Goal: Use online tool/utility: Utilize a website feature to perform a specific function

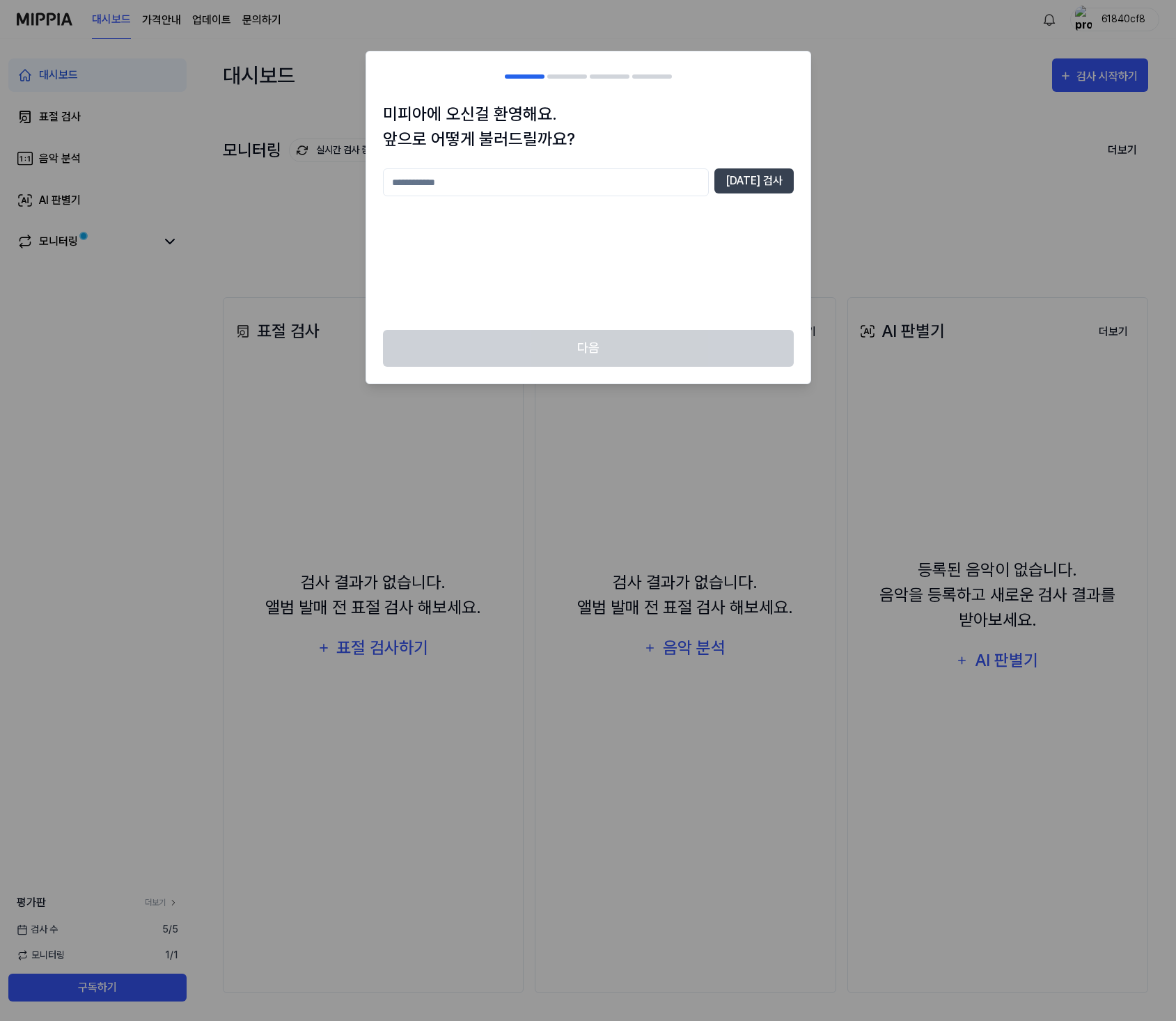
click at [661, 177] on input "text" at bounding box center [546, 183] width 326 height 28
type input "*****"
click at [772, 177] on button "[DATE] 검사" at bounding box center [753, 181] width 79 height 25
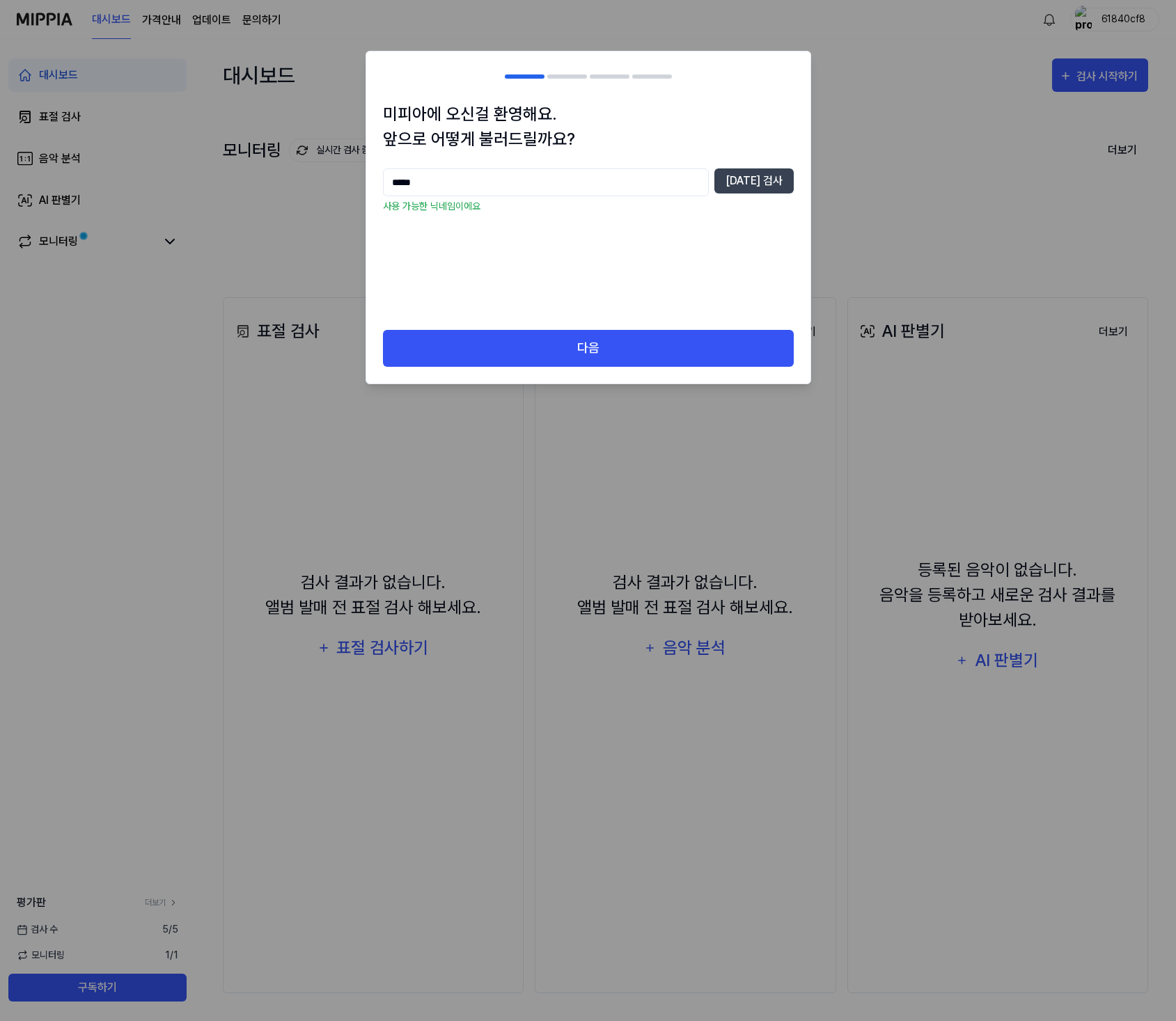
click at [565, 324] on div "미피아에 오신걸 환영해요. 앞으로 어떻게 불러드릴까요? ***** [DATE] 검사 사용 가능한 닉네임이에요" at bounding box center [588, 216] width 444 height 228
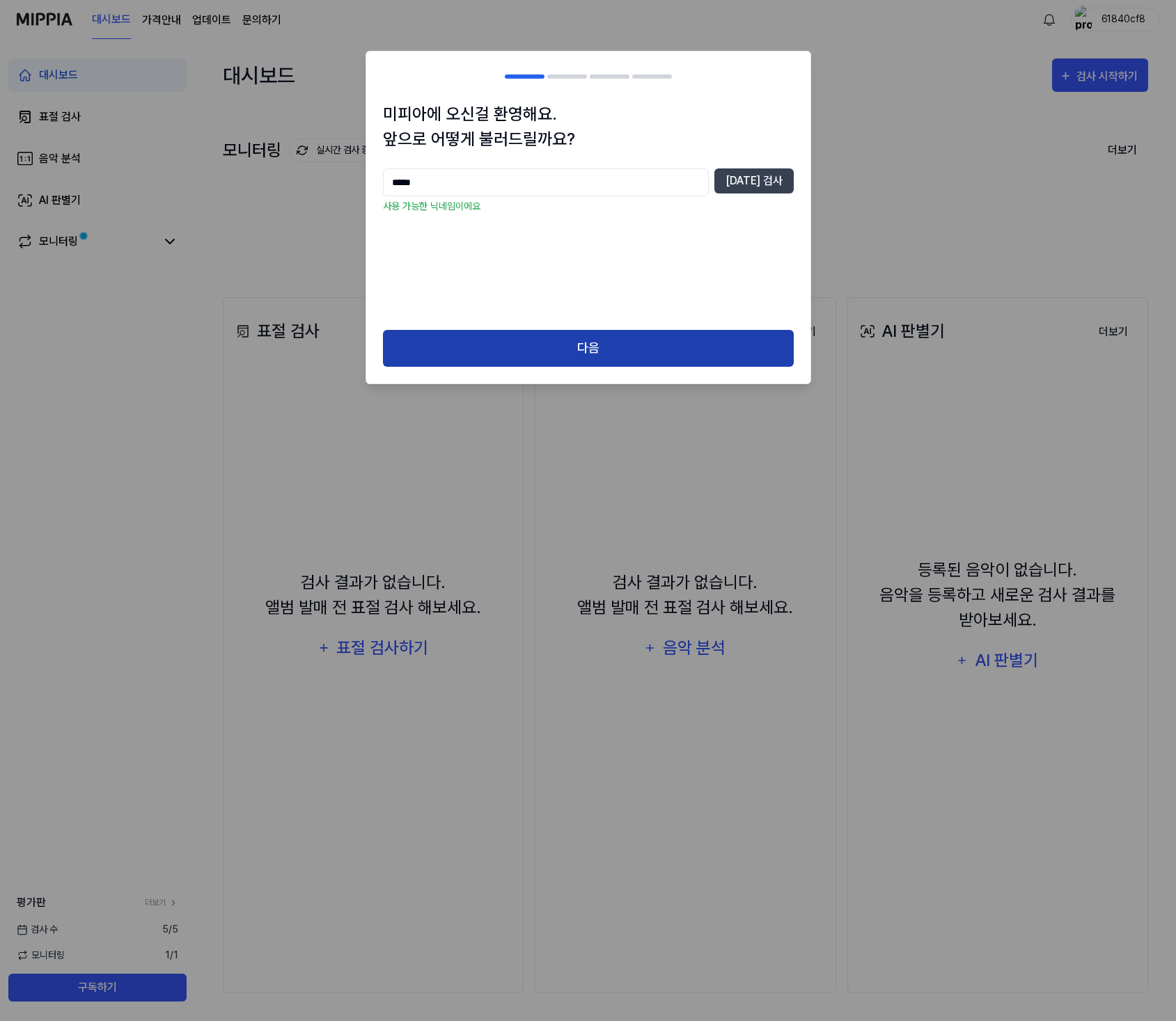
click at [577, 345] on button "다음" at bounding box center [588, 348] width 411 height 37
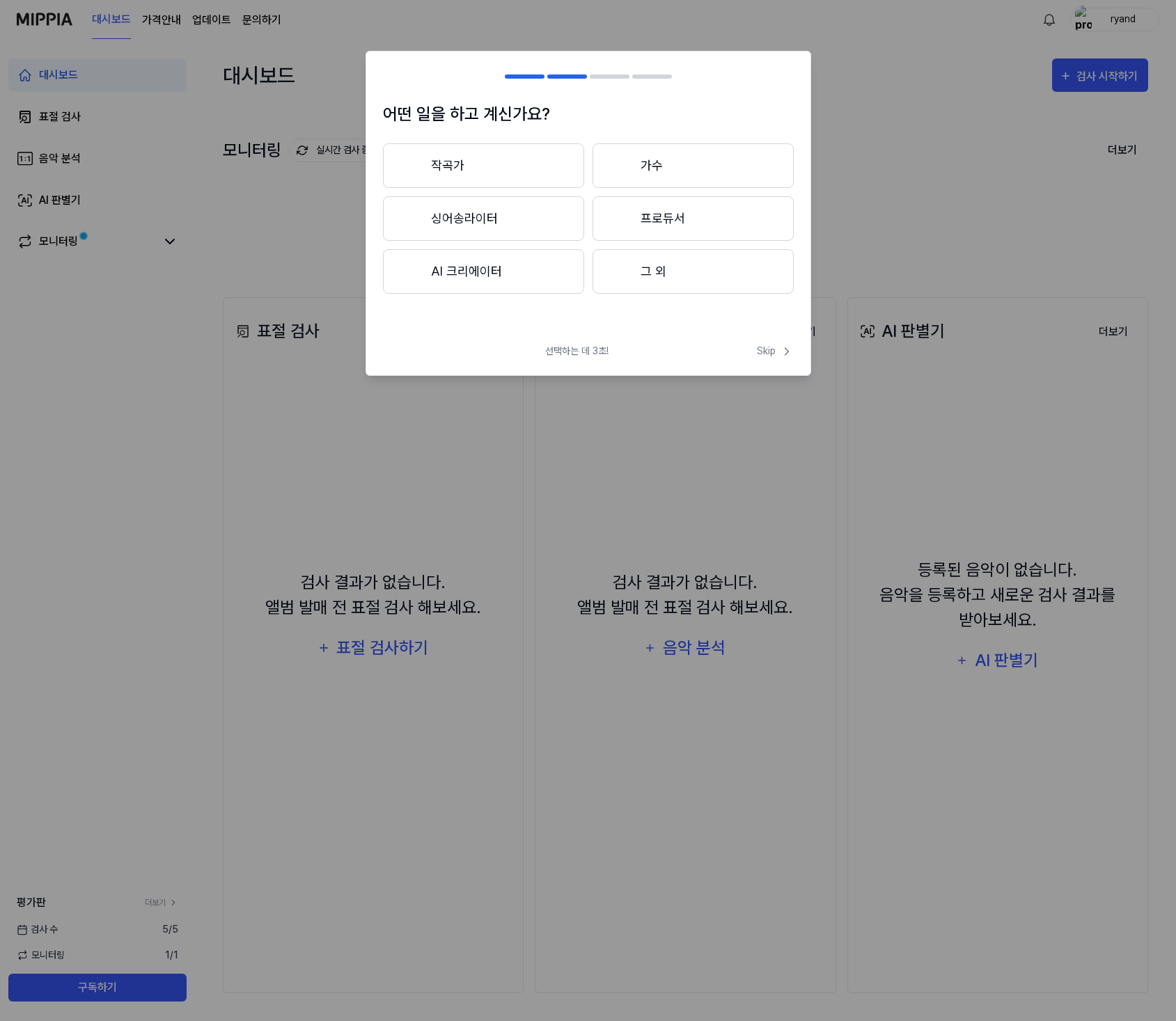
click at [650, 280] on button "그 외" at bounding box center [693, 271] width 201 height 44
click at [775, 352] on span "Skip" at bounding box center [775, 351] width 37 height 15
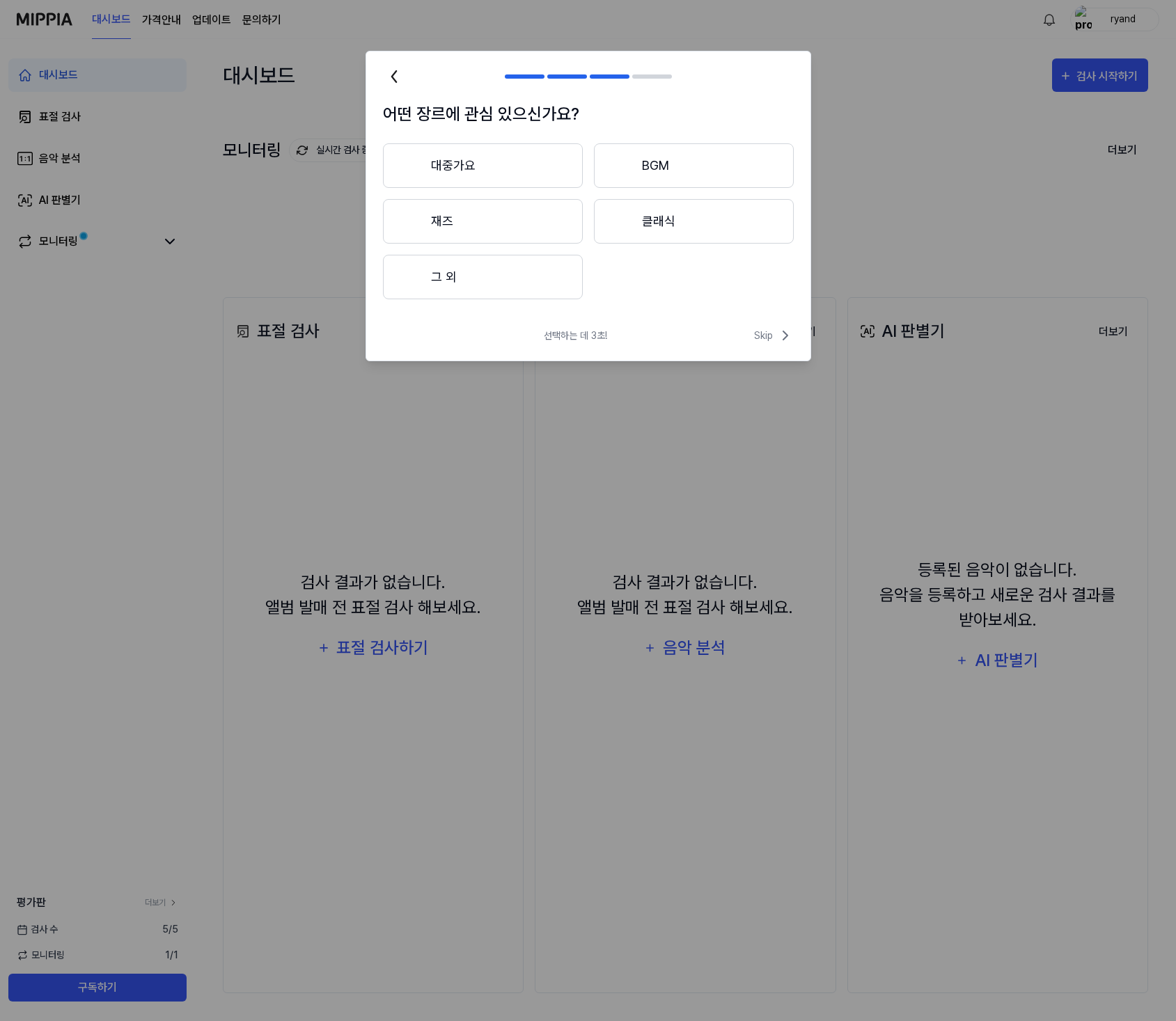
click at [532, 148] on button "대중가요" at bounding box center [483, 165] width 200 height 44
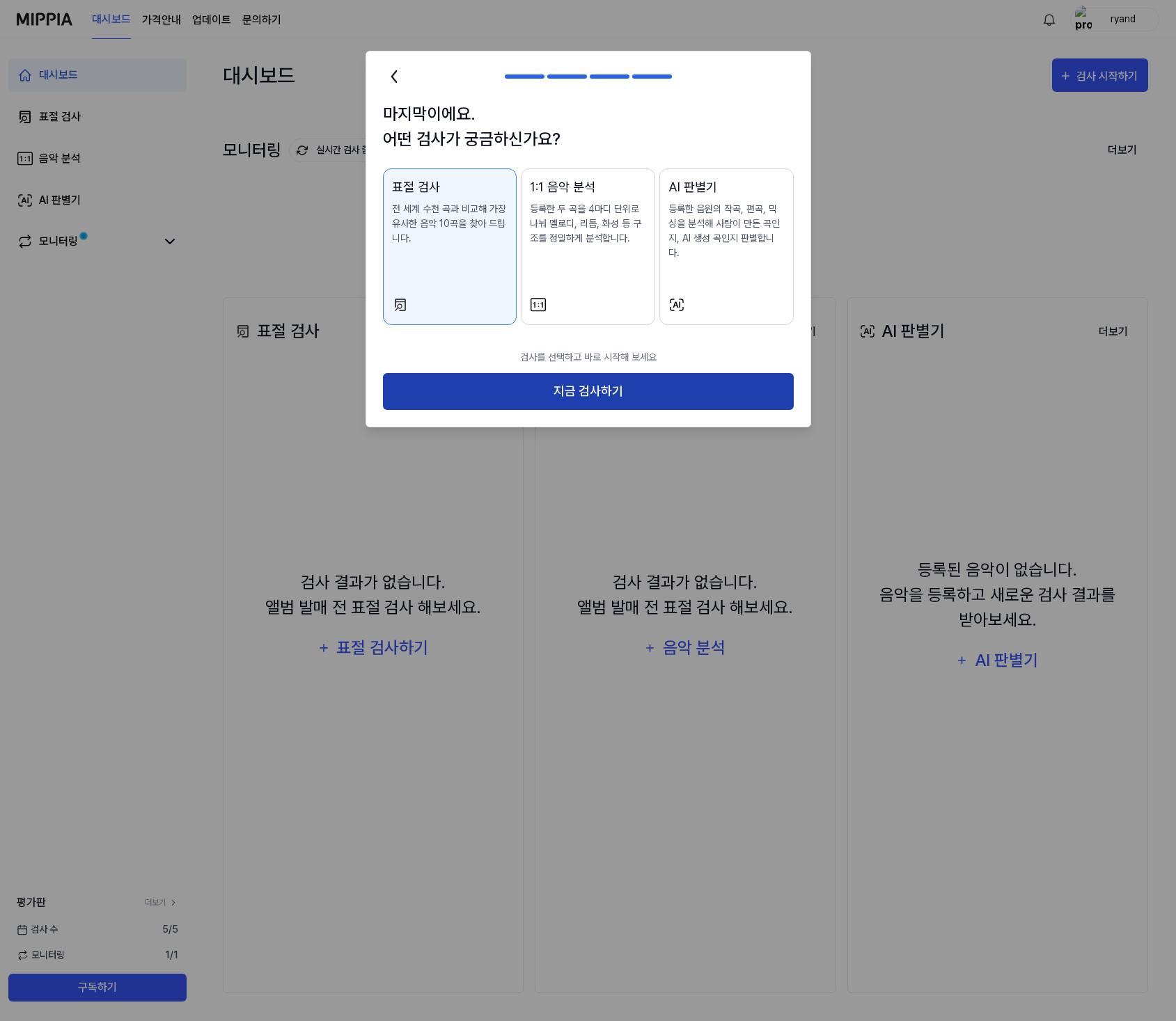
click at [581, 384] on button "지금 검사하기" at bounding box center [588, 391] width 411 height 37
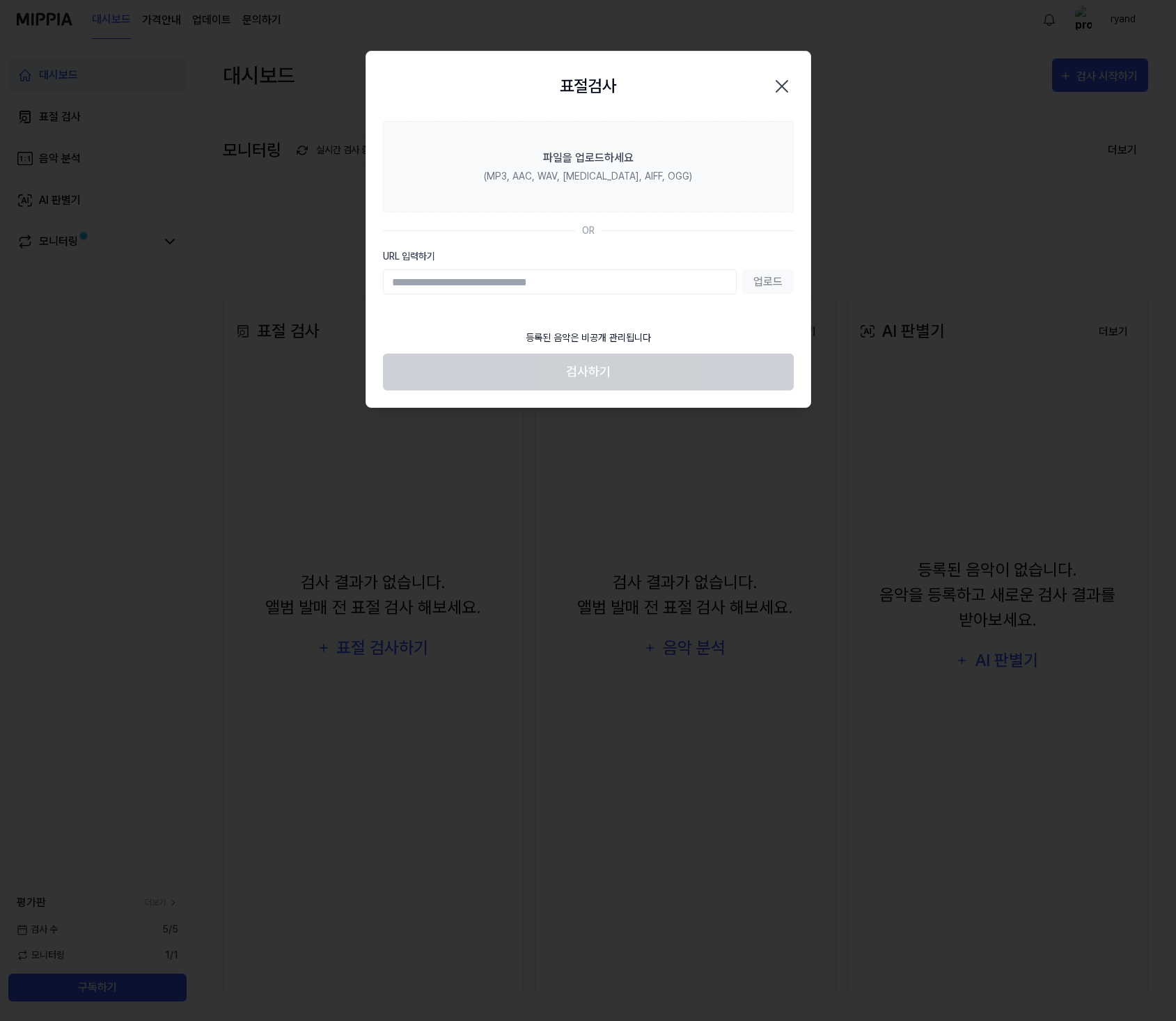
click at [533, 287] on input "URL 입력하기" at bounding box center [560, 282] width 353 height 25
type input "**********"
click at [768, 285] on button "업로드" at bounding box center [768, 282] width 52 height 25
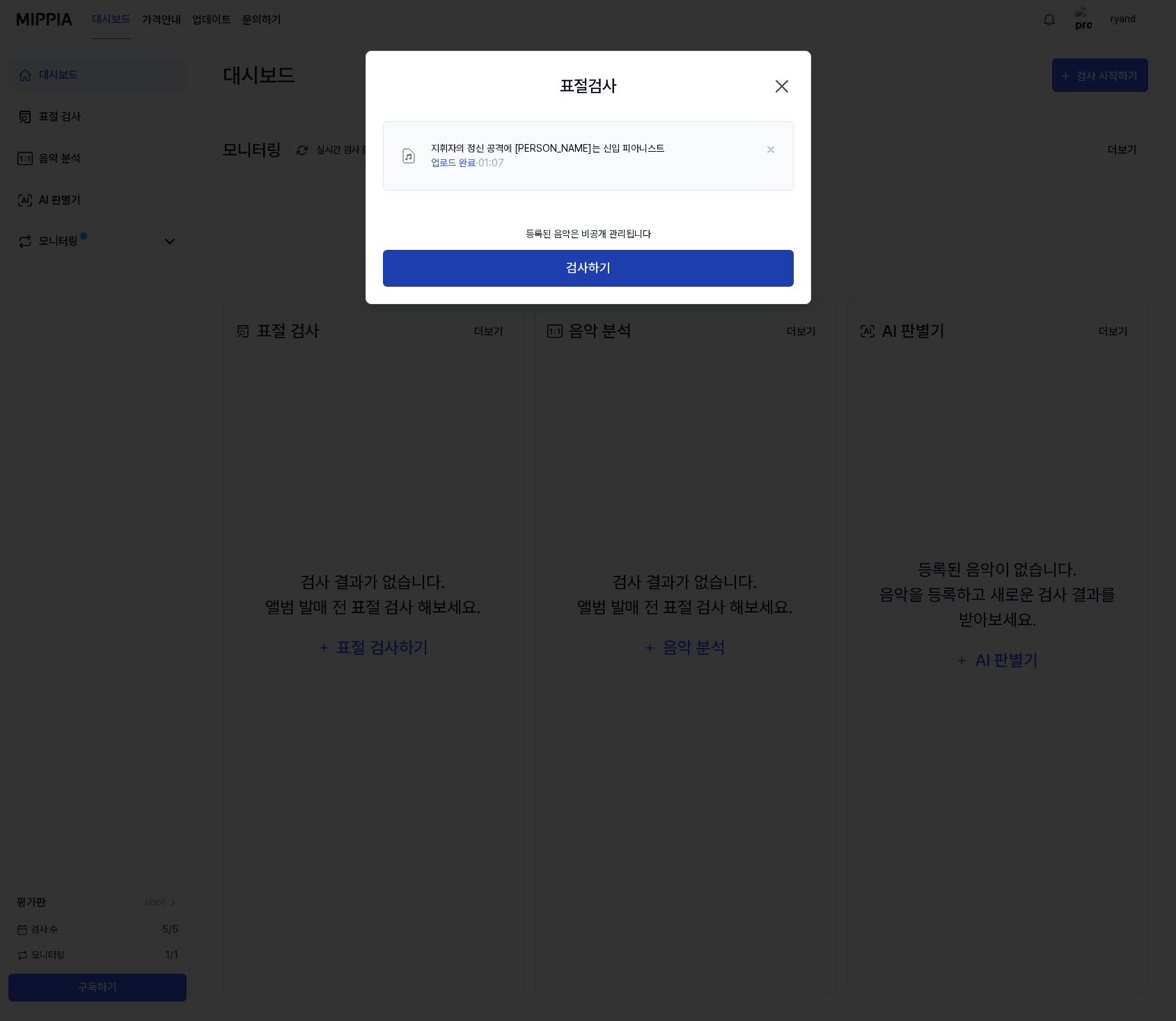
click at [625, 271] on button "검사하기" at bounding box center [588, 268] width 411 height 37
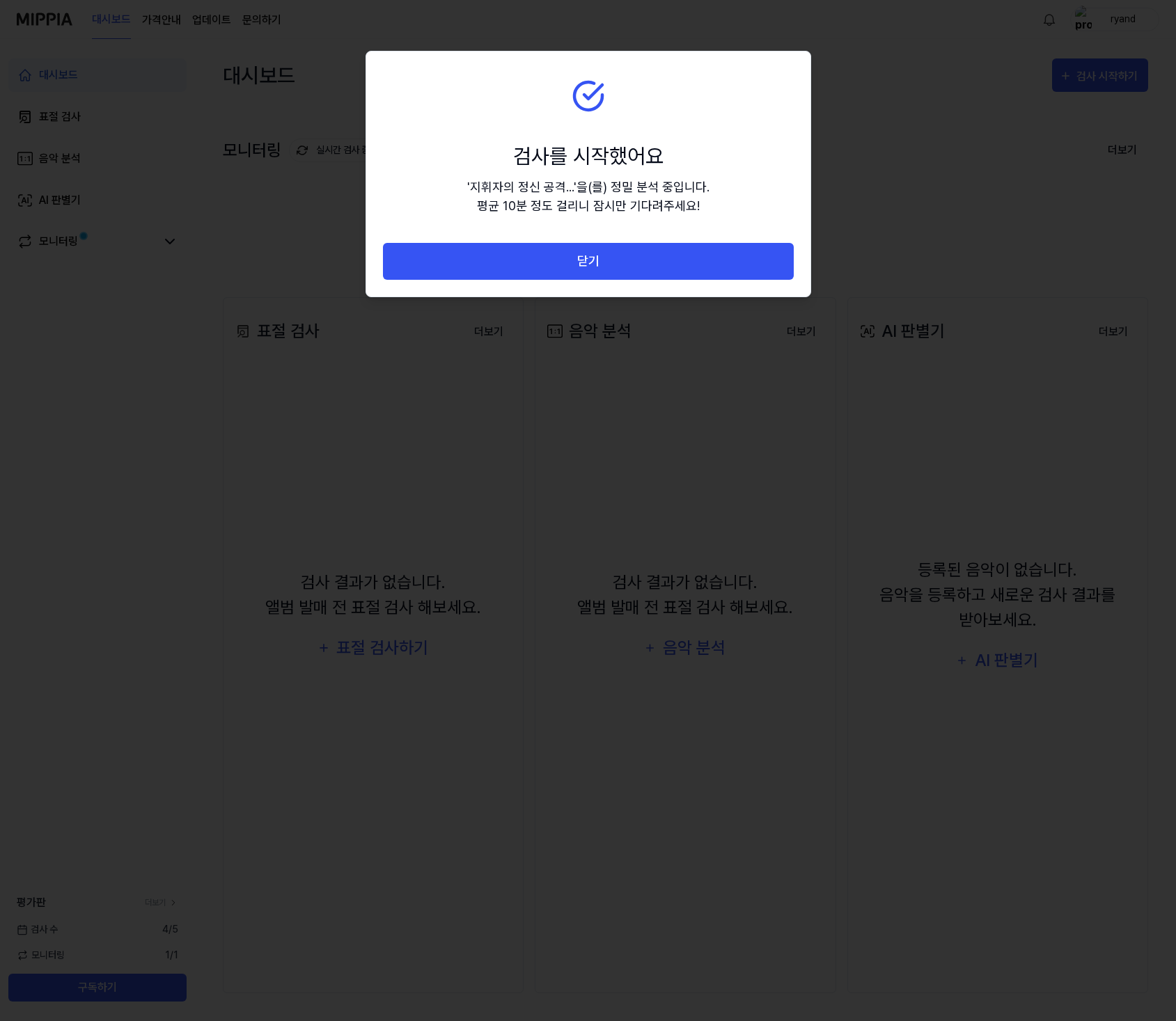
click at [625, 271] on button "닫기" at bounding box center [588, 261] width 411 height 37
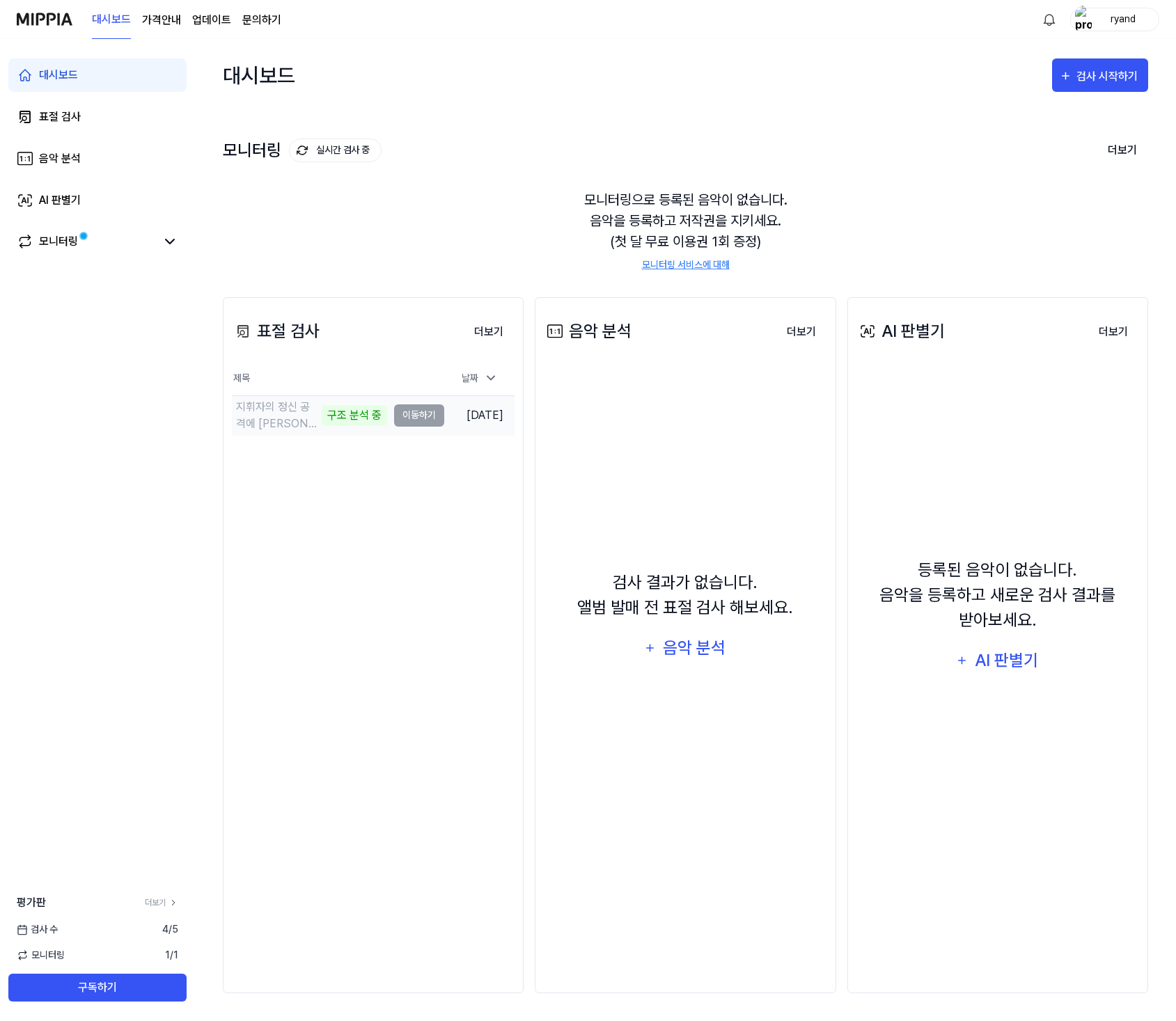
click at [420, 409] on td "지휘자의 정신 공격에 [PERSON_NAME]는 신입 피아니스트 구조 분석 중 이동하기" at bounding box center [338, 416] width 212 height 39
click at [394, 413] on button "이동하기" at bounding box center [419, 415] width 50 height 23
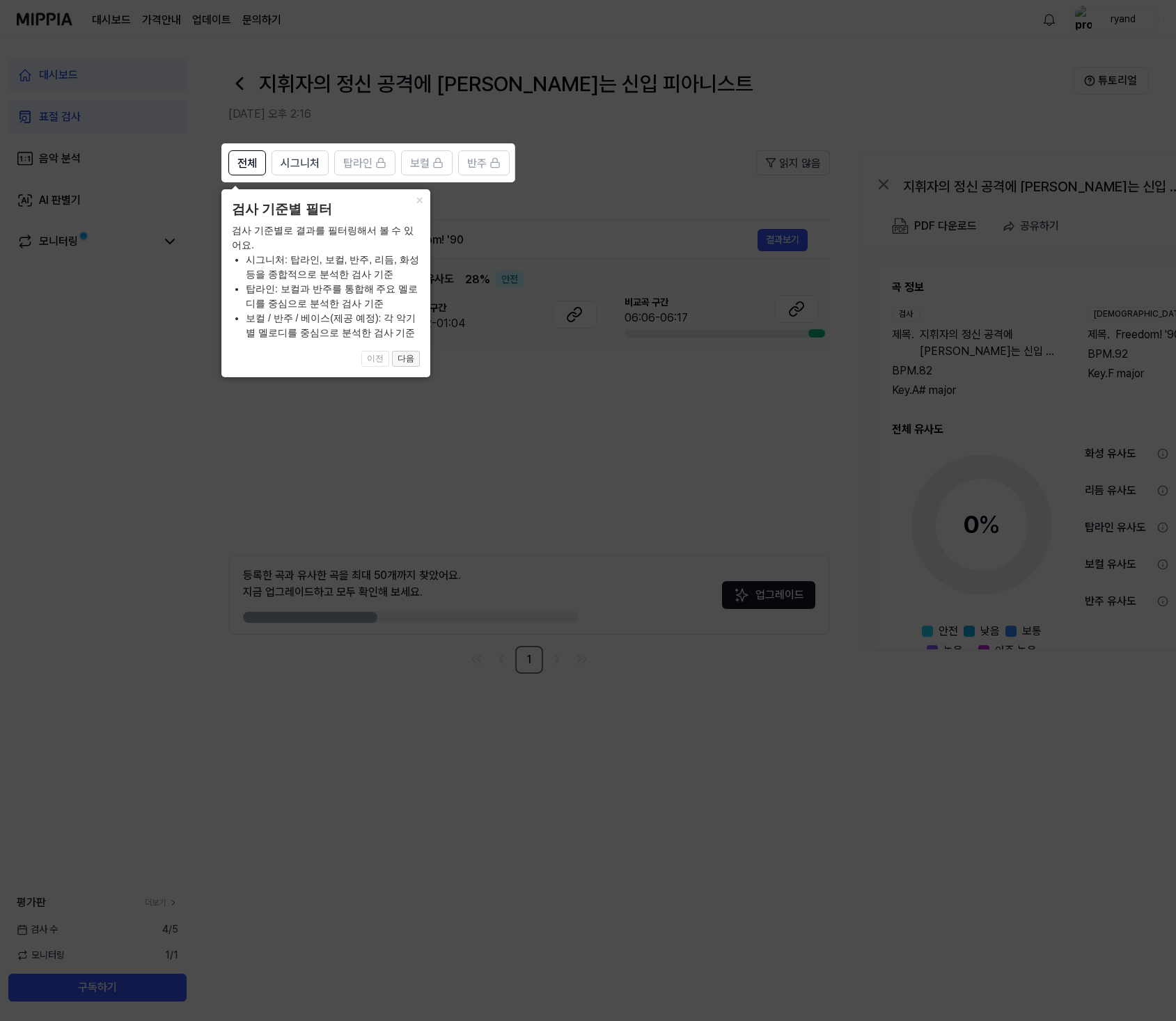
click at [400, 357] on button "다음" at bounding box center [406, 359] width 28 height 17
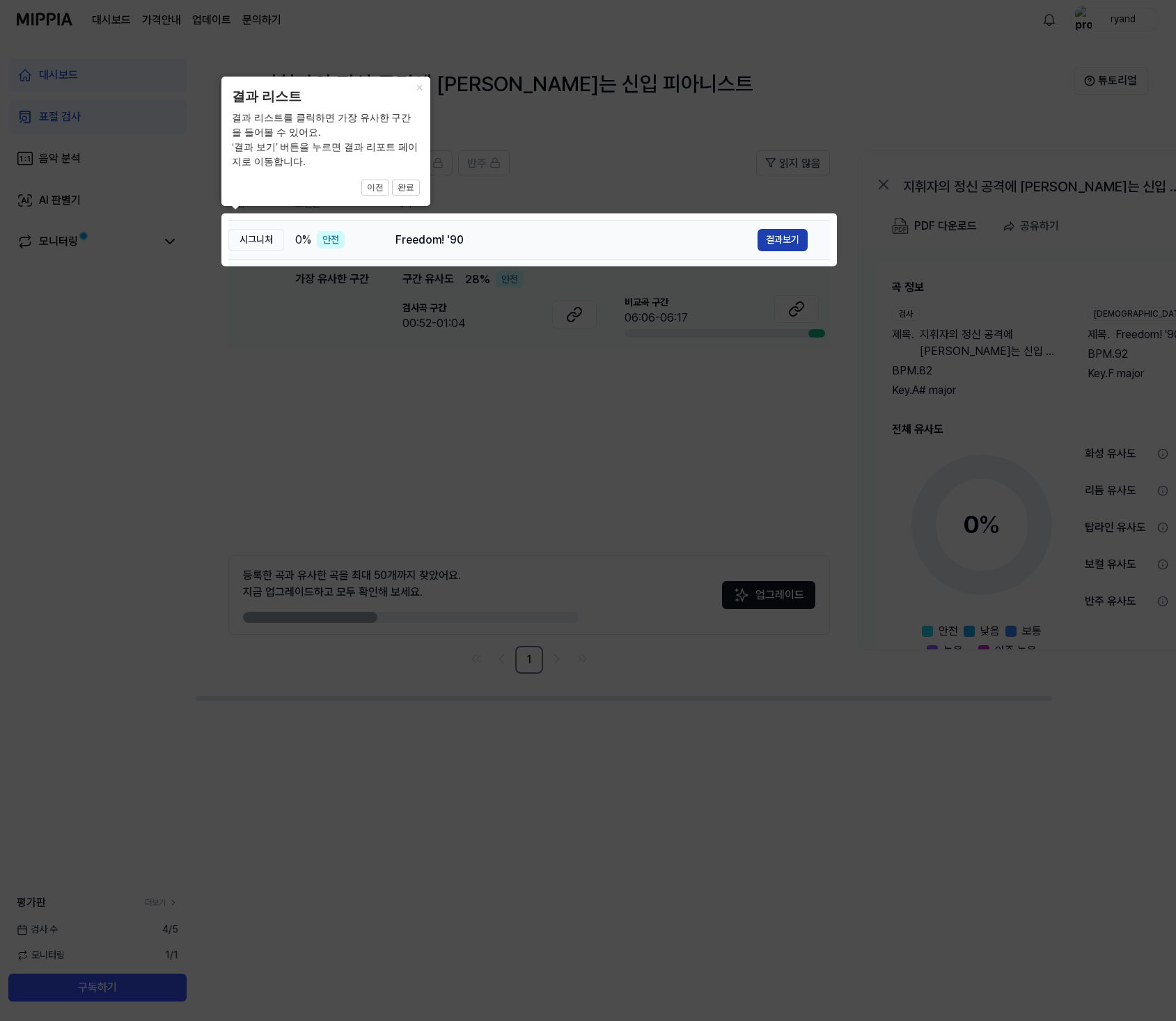
click at [793, 241] on button "결과보기" at bounding box center [783, 240] width 50 height 23
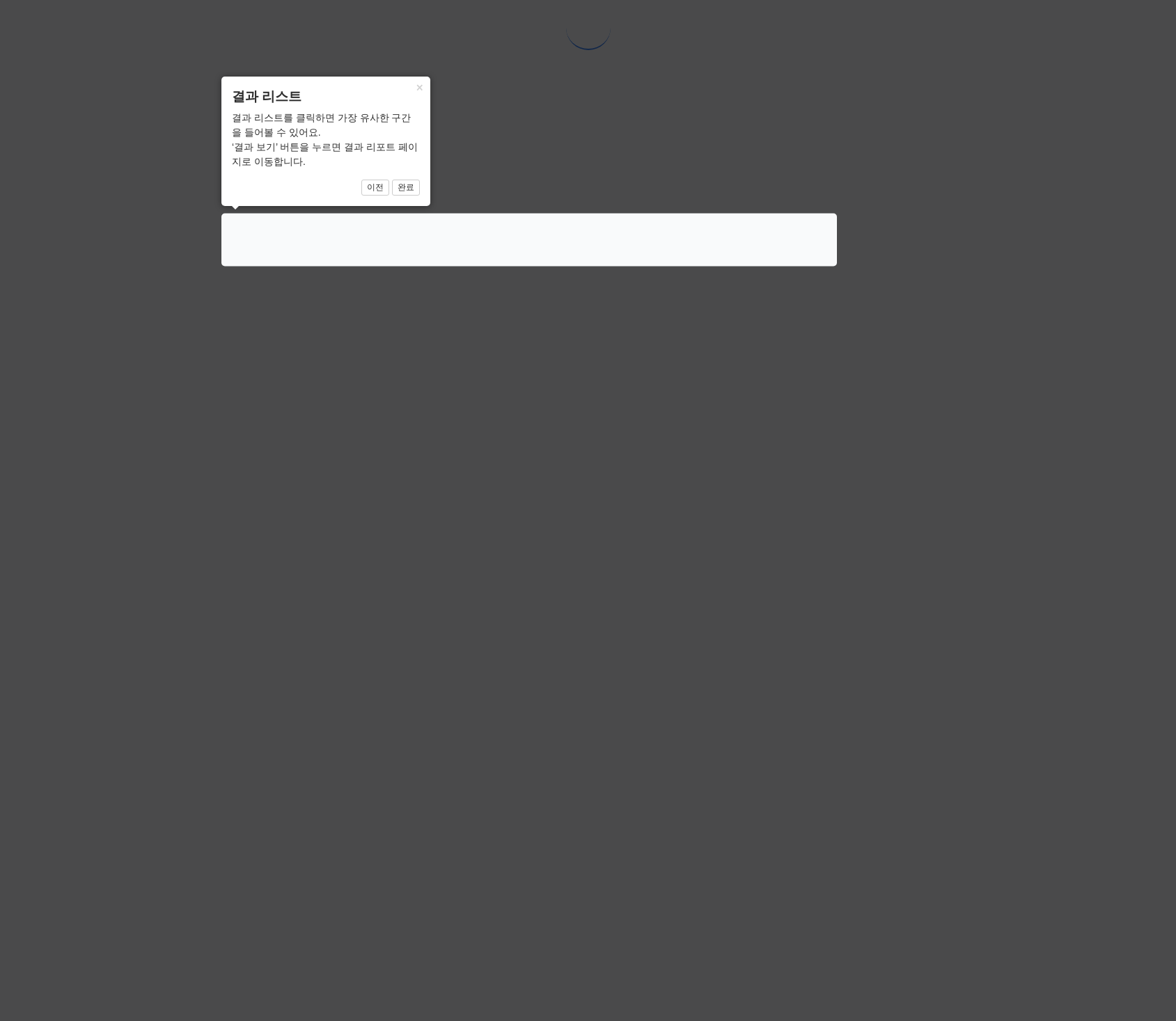
click at [537, 458] on icon at bounding box center [588, 511] width 1176 height 1021
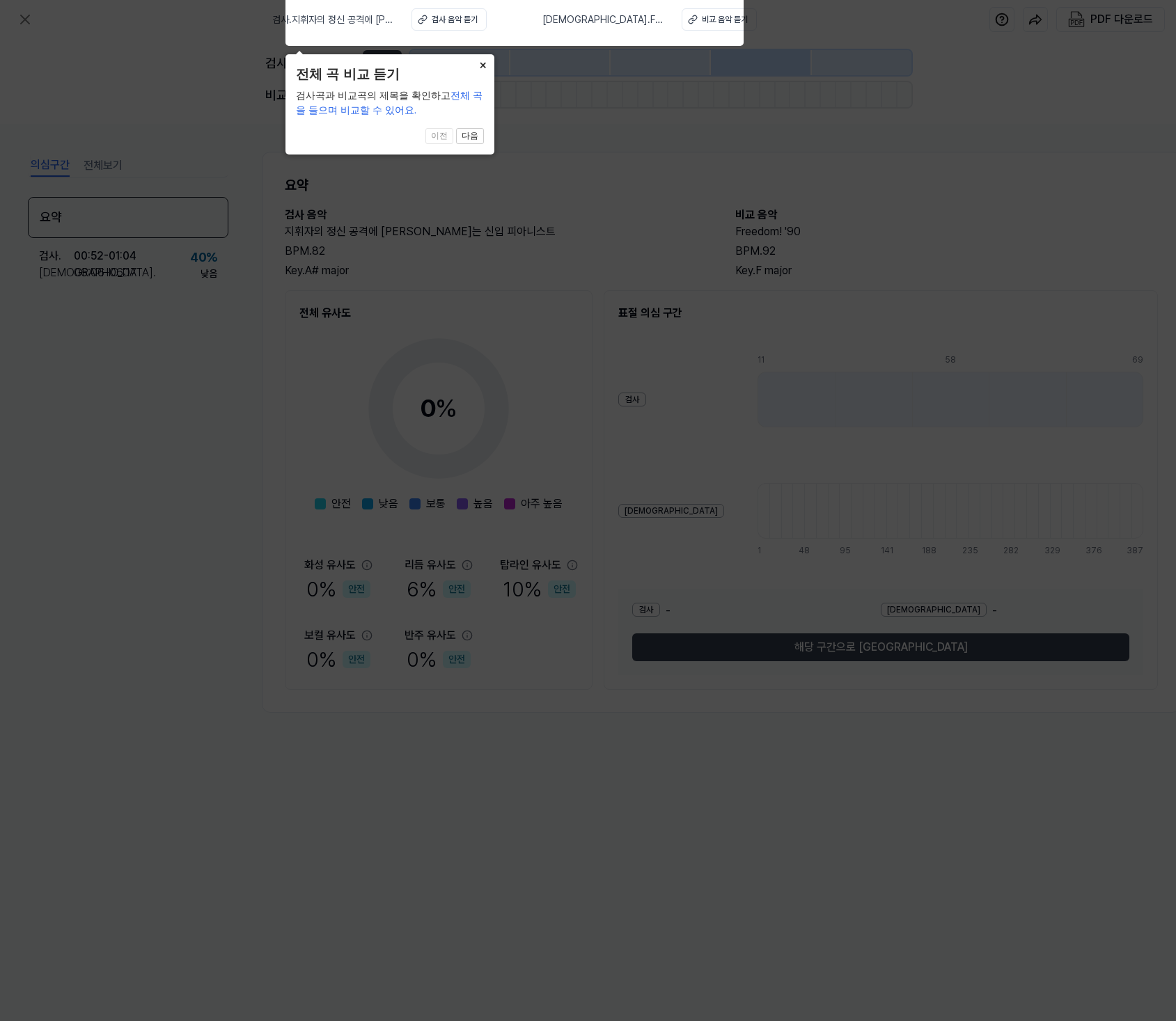
click at [482, 57] on button "×" at bounding box center [483, 64] width 23 height 20
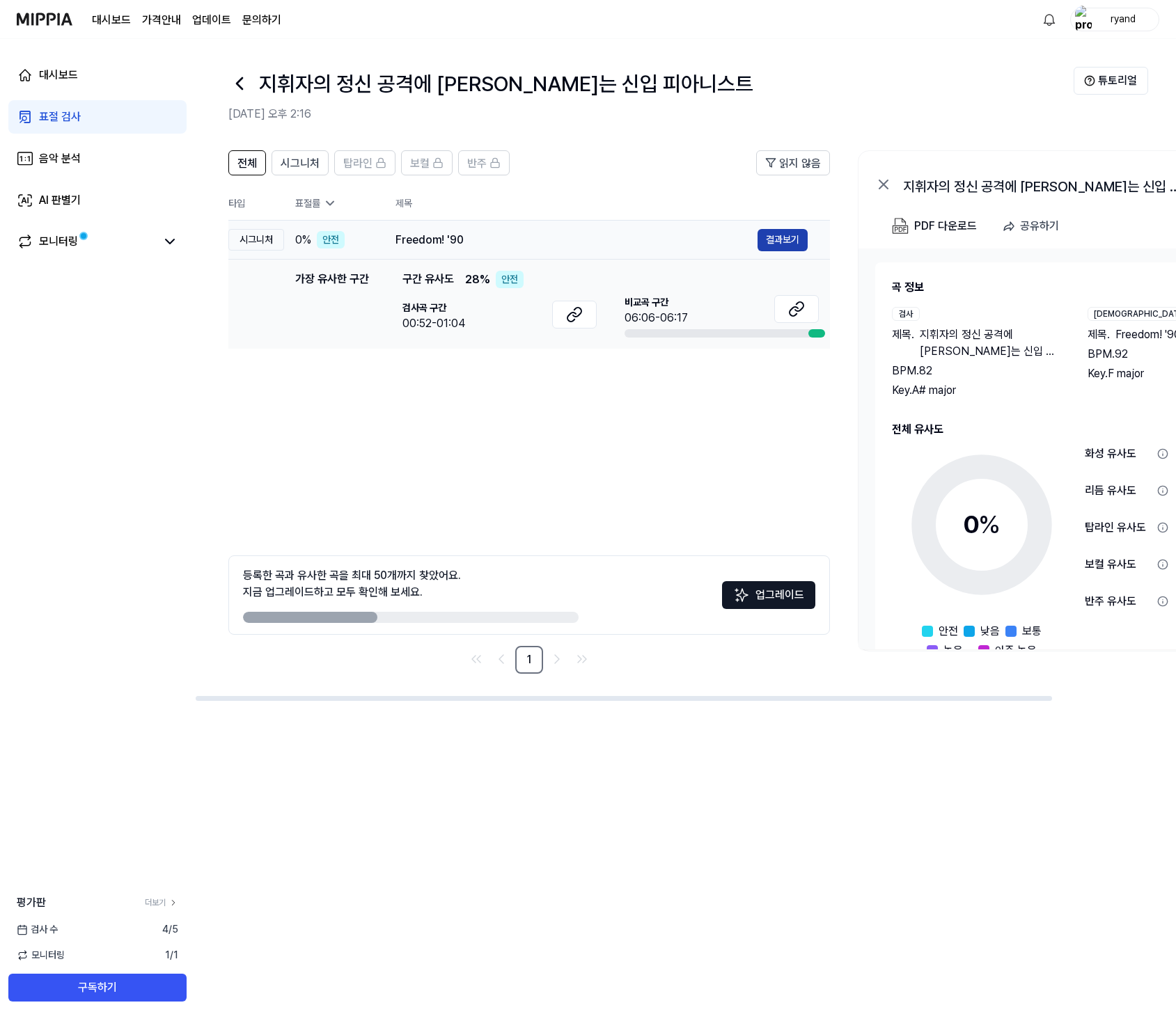
click at [783, 235] on button "결과보기" at bounding box center [783, 240] width 50 height 23
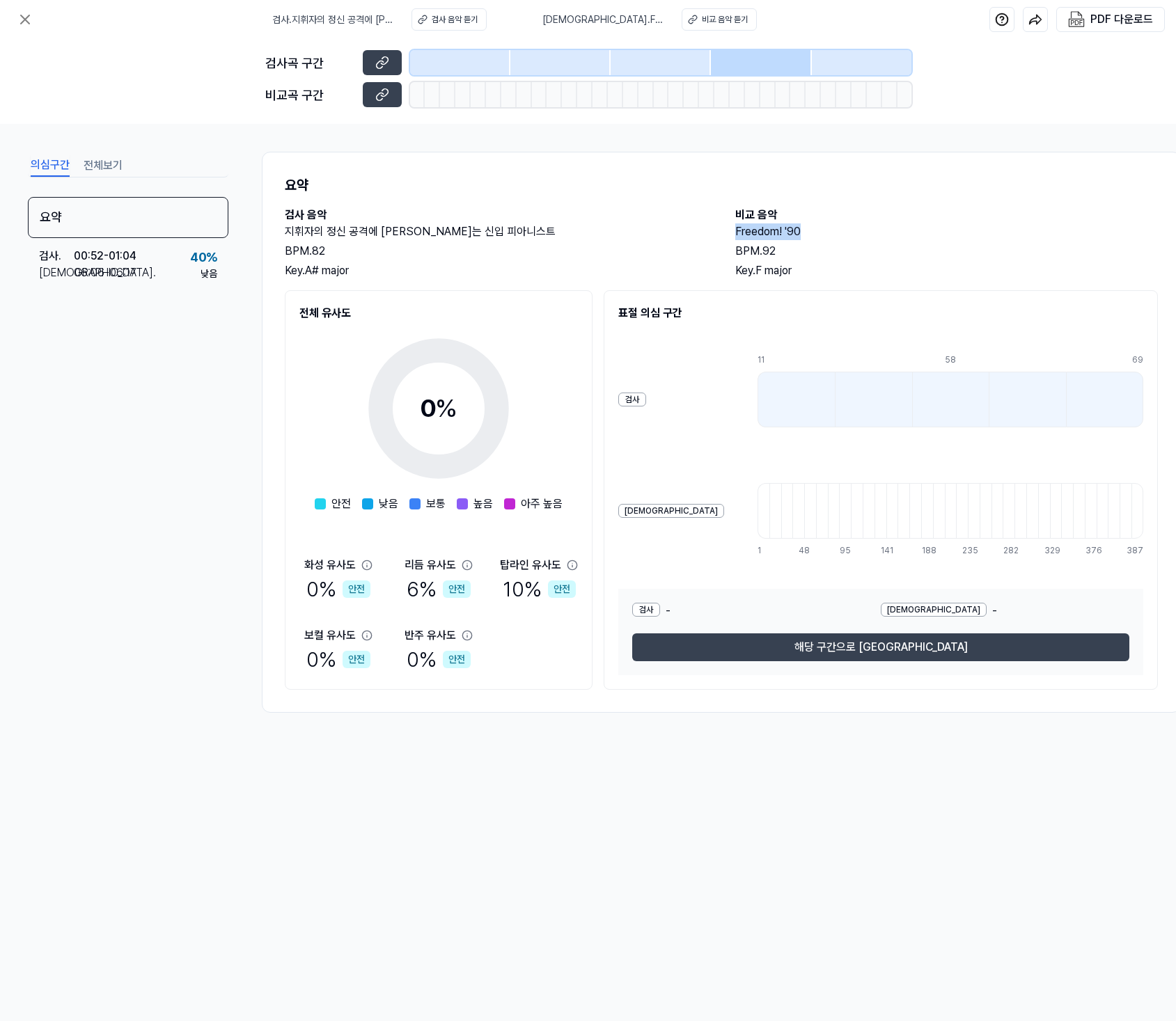
drag, startPoint x: 726, startPoint y: 231, endPoint x: 828, endPoint y: 237, distance: 102.2
click at [828, 237] on div "검사 음악 지휘자의 정신 공격에 [PERSON_NAME]는 신입 피아니스트 BPM. 82 Key. A# major 비교 음악 Freedom! …" at bounding box center [721, 243] width 873 height 73
